Goal: Task Accomplishment & Management: Manage account settings

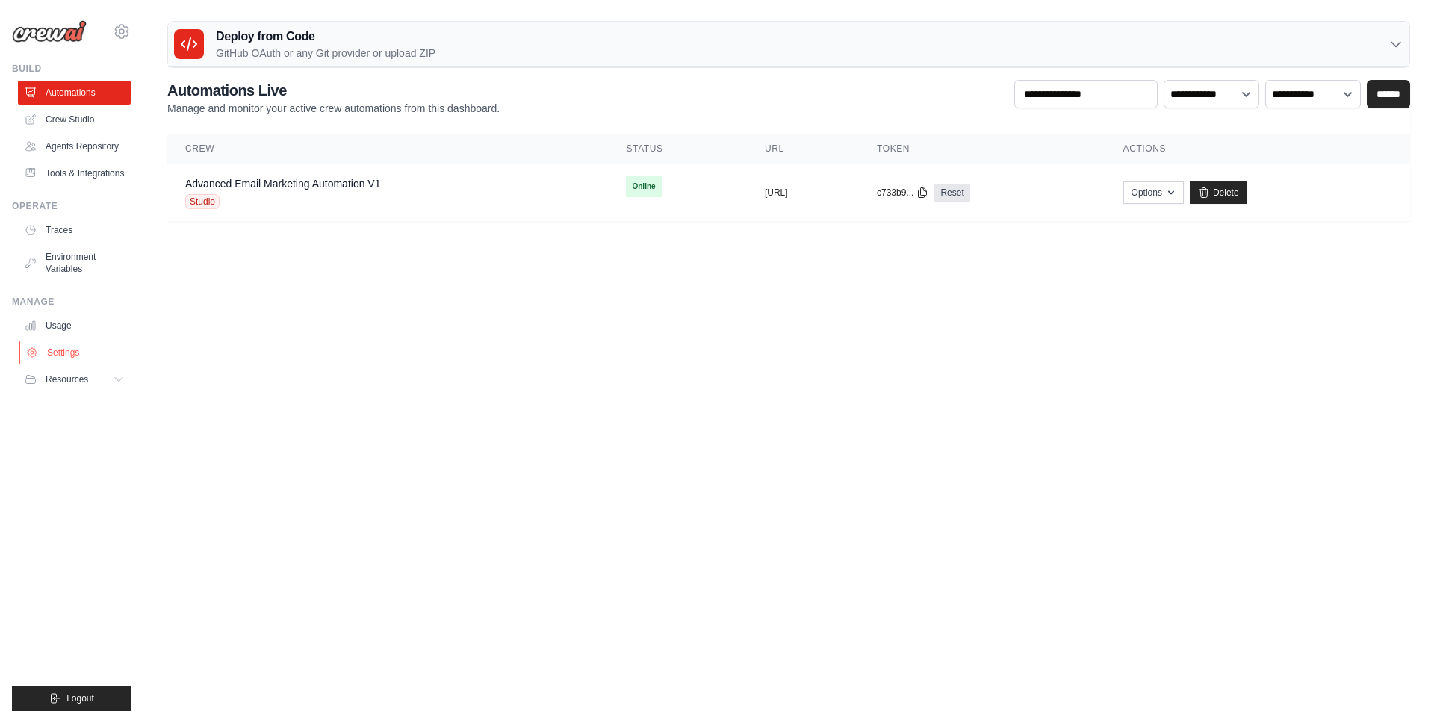
click at [86, 348] on link "Settings" at bounding box center [75, 352] width 113 height 24
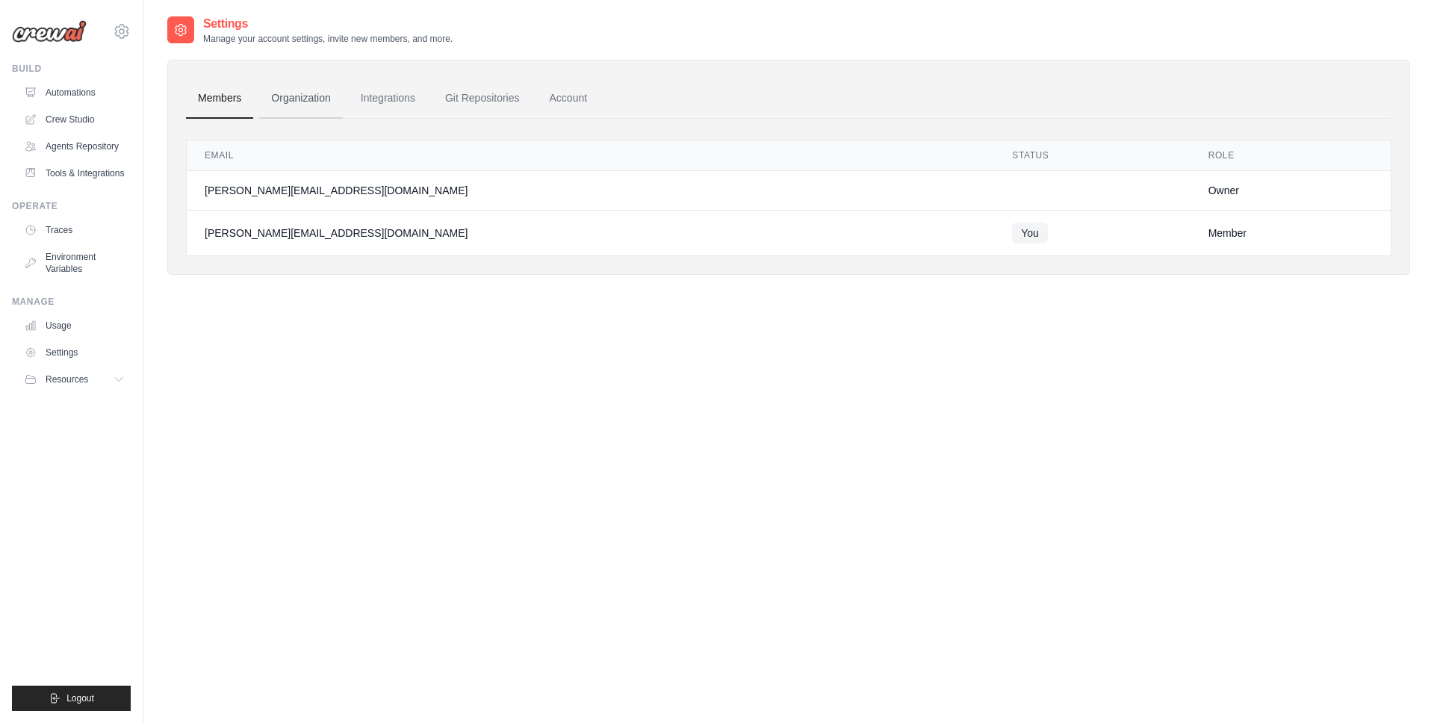
click at [296, 103] on link "Organization" at bounding box center [300, 98] width 83 height 40
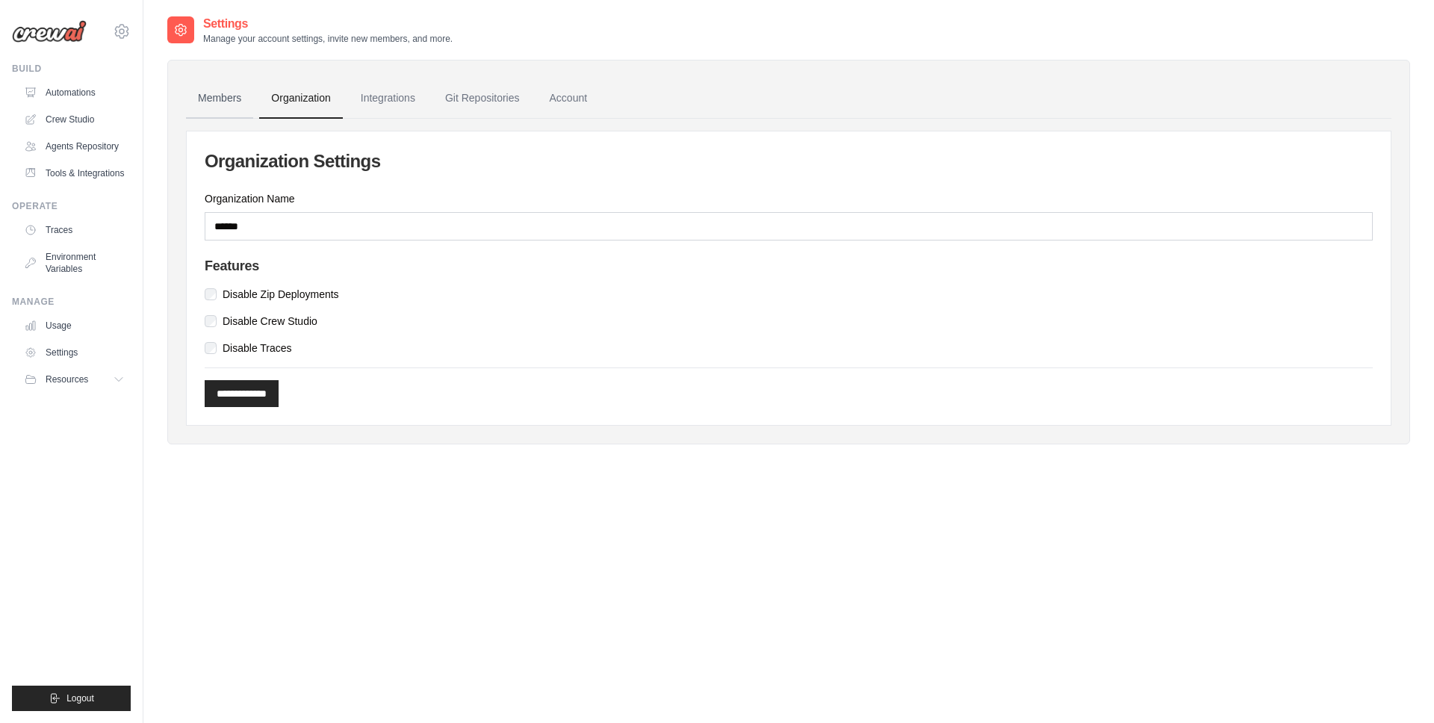
click at [241, 101] on link "Members" at bounding box center [219, 98] width 67 height 40
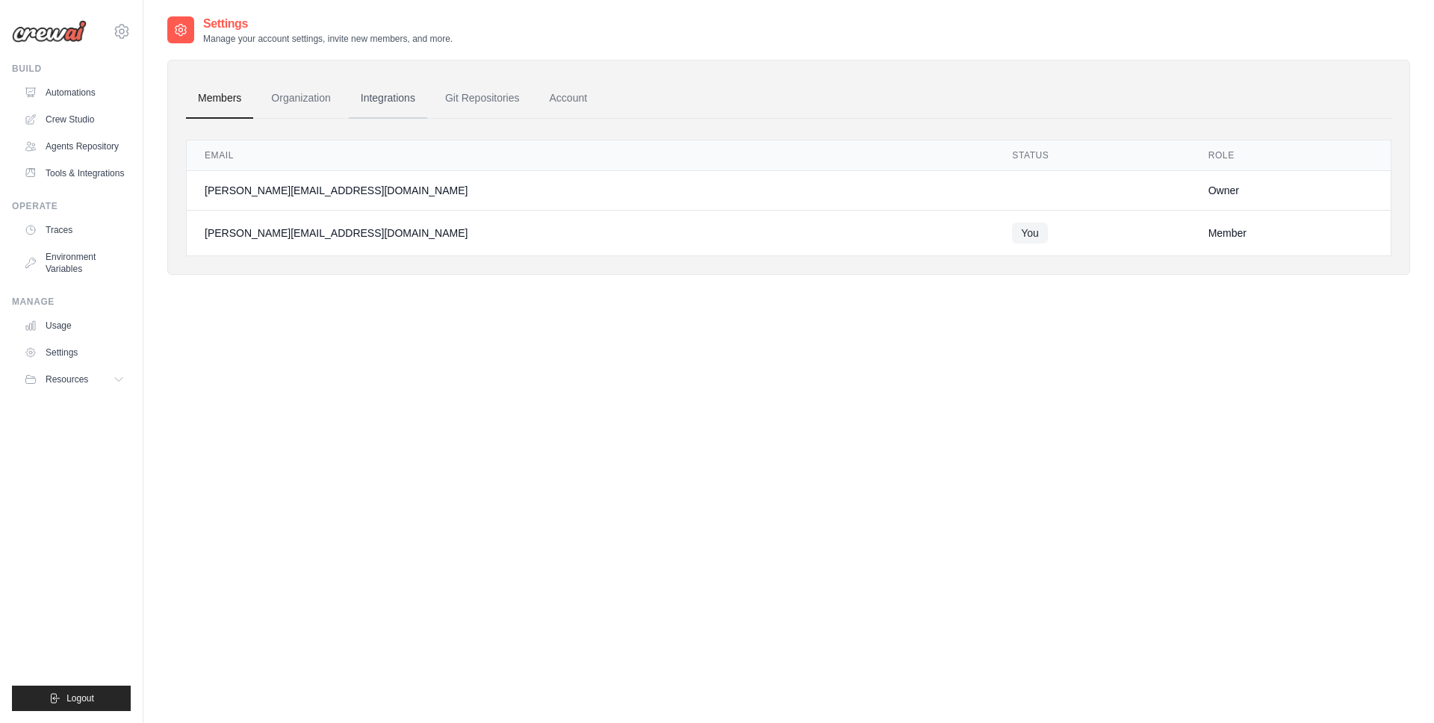
click at [365, 94] on link "Integrations" at bounding box center [388, 98] width 78 height 40
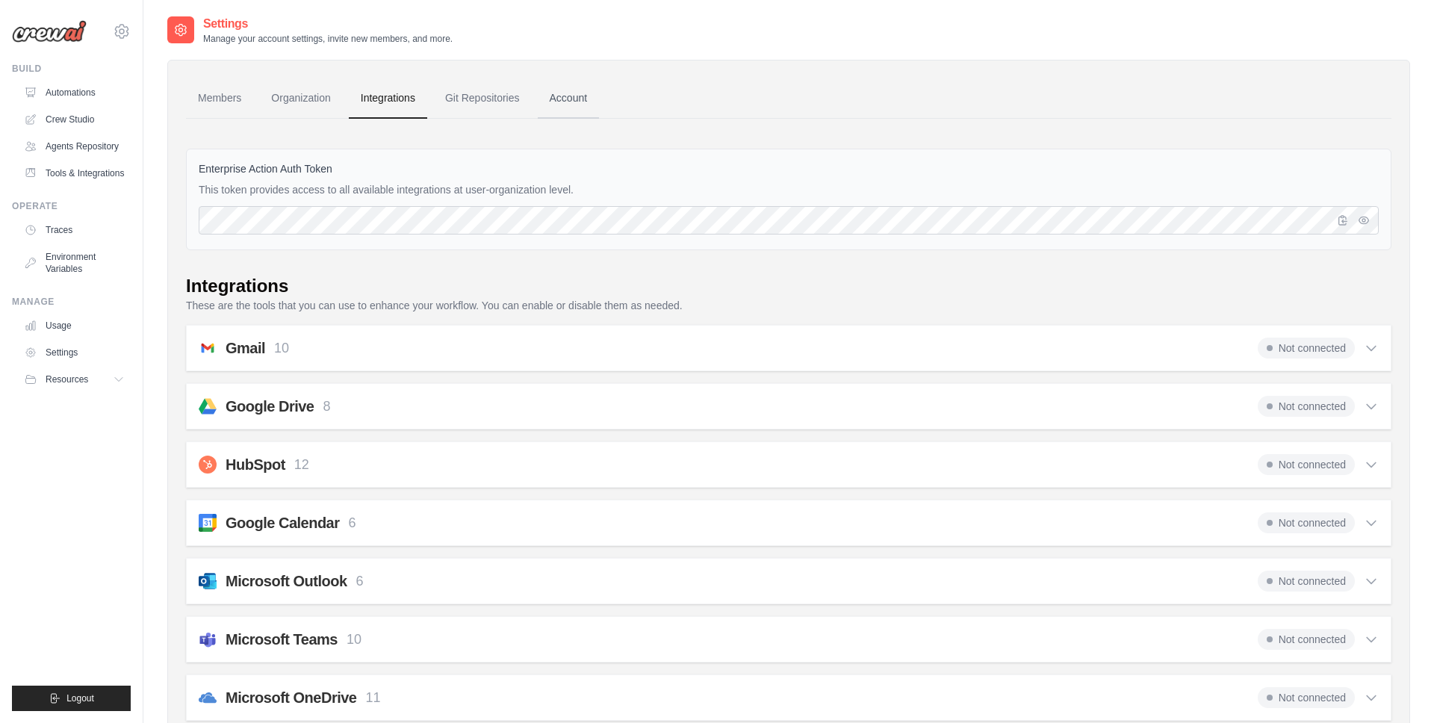
click at [558, 94] on link "Account" at bounding box center [569, 98] width 62 height 40
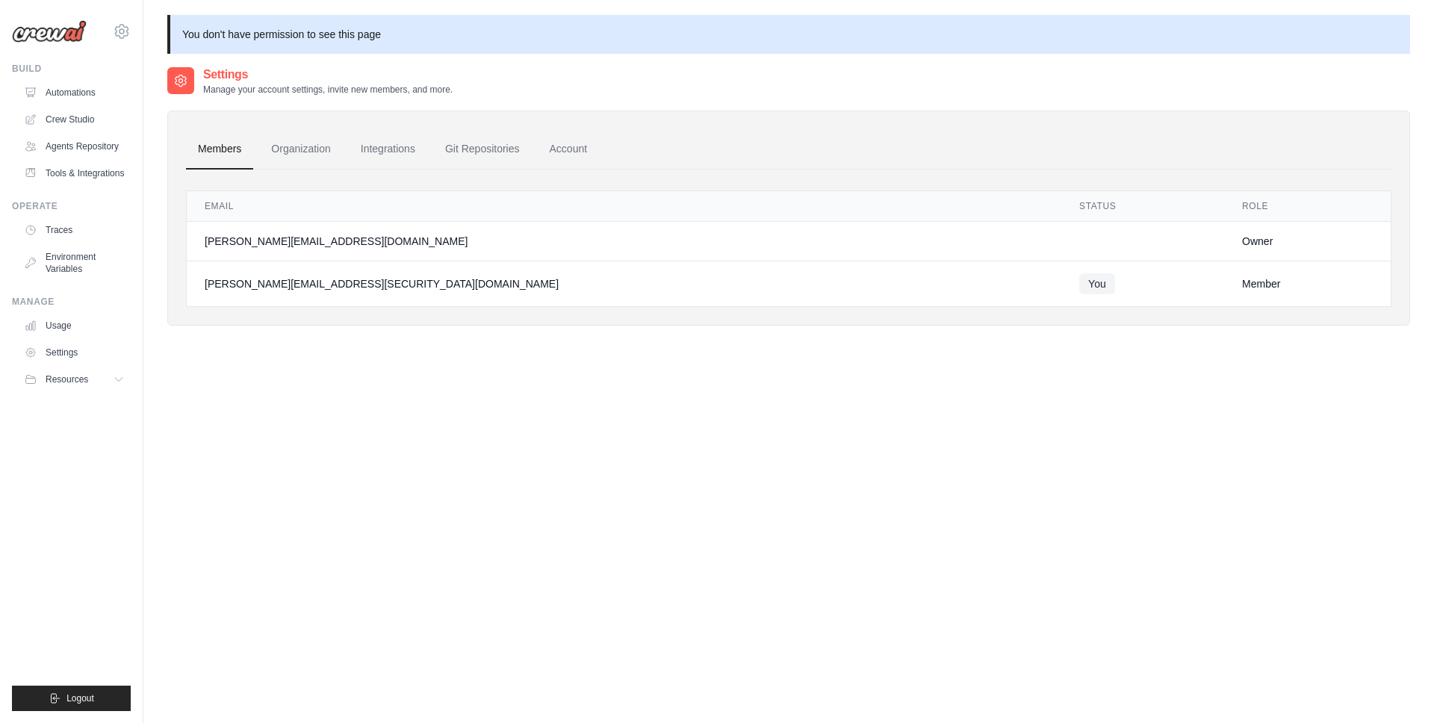
drag, startPoint x: 963, startPoint y: 479, endPoint x: 948, endPoint y: 486, distance: 16.4
click at [963, 479] on div "Settings Manage your account settings, invite new members, and more. Members Or…" at bounding box center [788, 427] width 1242 height 723
drag, startPoint x: 950, startPoint y: 505, endPoint x: 868, endPoint y: 488, distance: 83.0
click at [948, 505] on div "Settings Manage your account settings, invite new members, and more. Members Or…" at bounding box center [788, 427] width 1242 height 723
